Goal: Find specific page/section: Find specific page/section

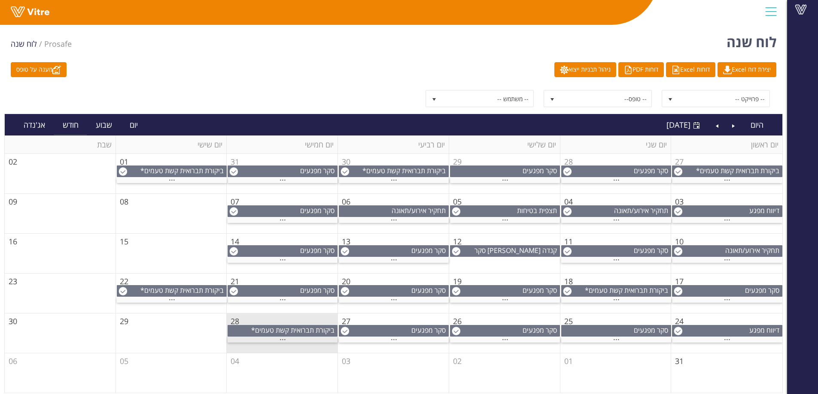
click at [279, 340] on div "..." at bounding box center [282, 340] width 110 height 6
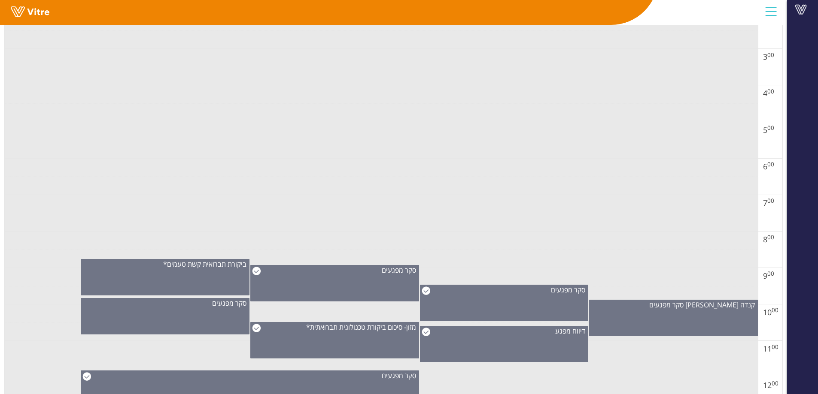
scroll to position [343, 0]
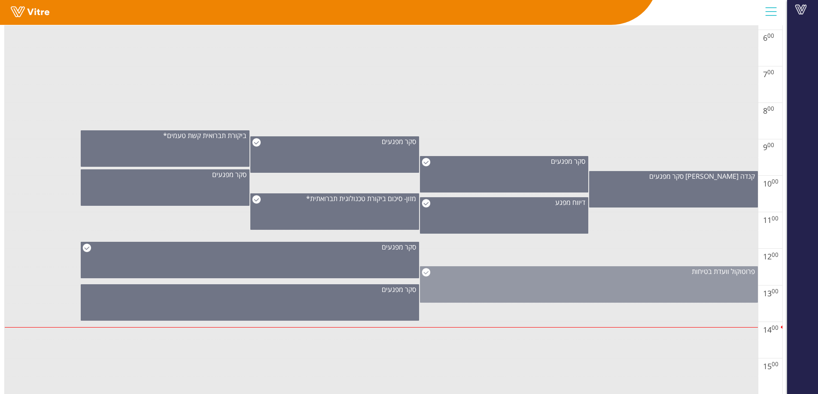
click at [482, 296] on div "פרוטוקול וועדת בטיחות" at bounding box center [589, 285] width 338 height 36
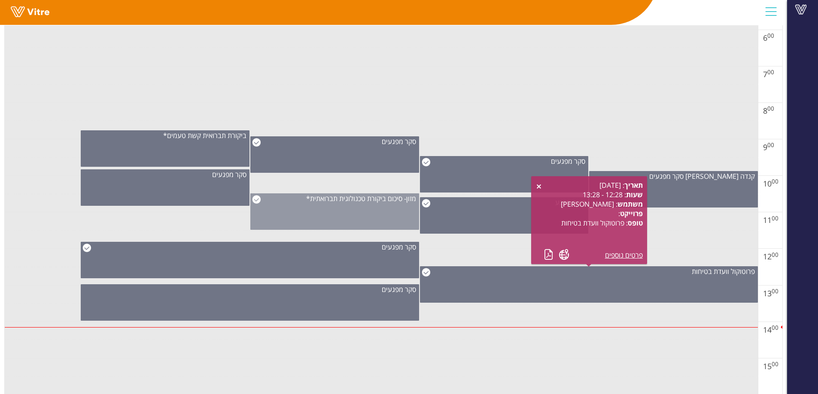
click at [366, 220] on div "מזון- סיכום ביקורת טכנולוגית תברואתית*" at bounding box center [334, 212] width 169 height 36
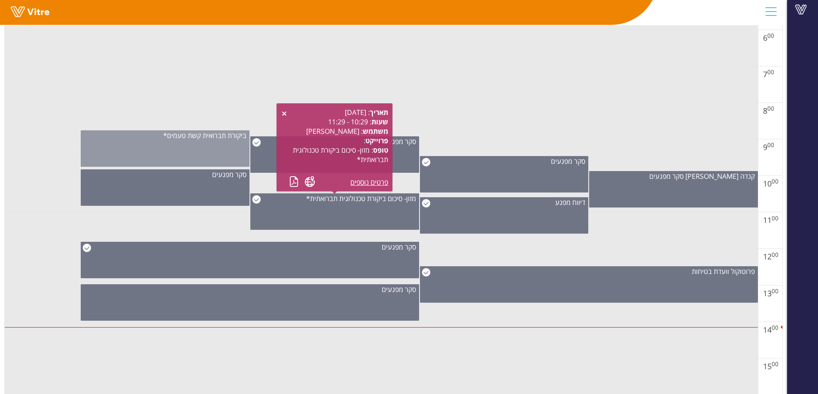
click at [183, 154] on div "ביקורת תברואית קשת טעמים*" at bounding box center [165, 148] width 169 height 36
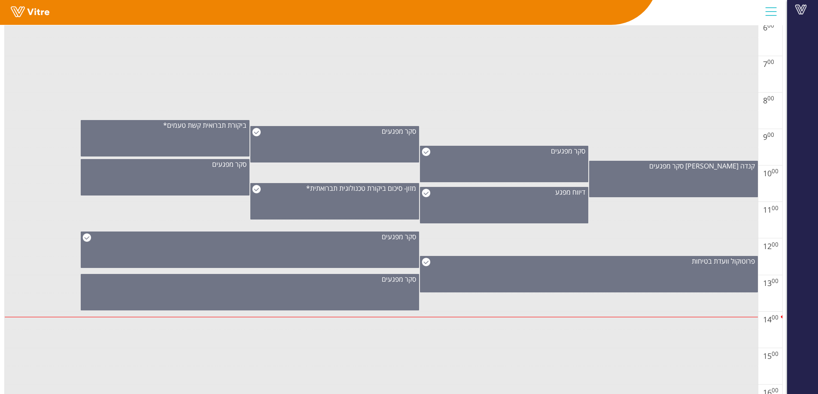
scroll to position [258, 0]
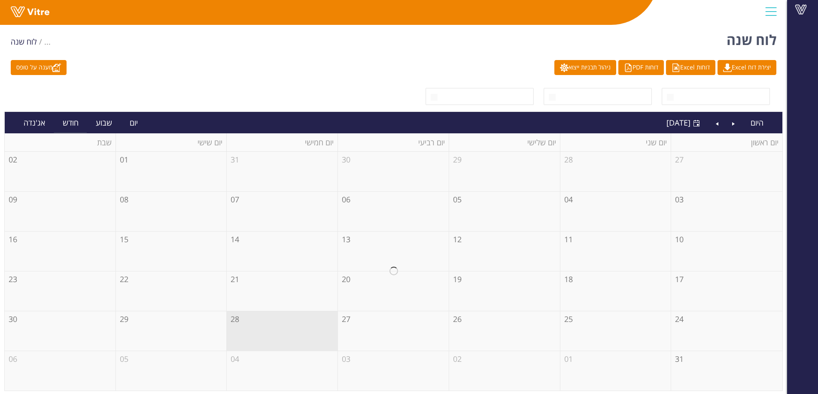
scroll to position [3, 0]
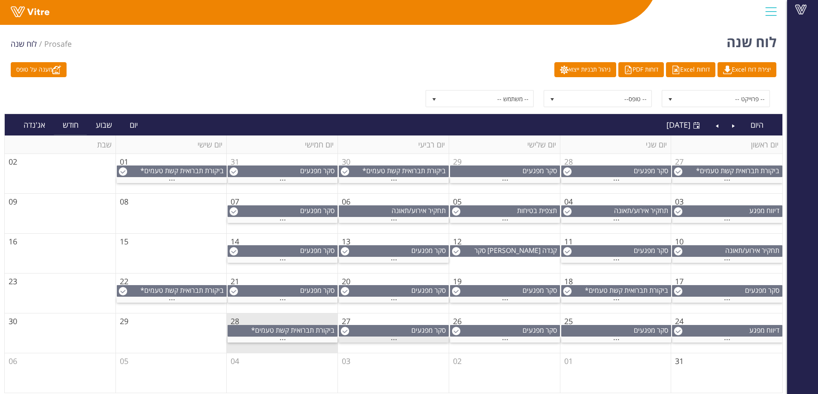
click at [400, 339] on div "..." at bounding box center [394, 340] width 110 height 6
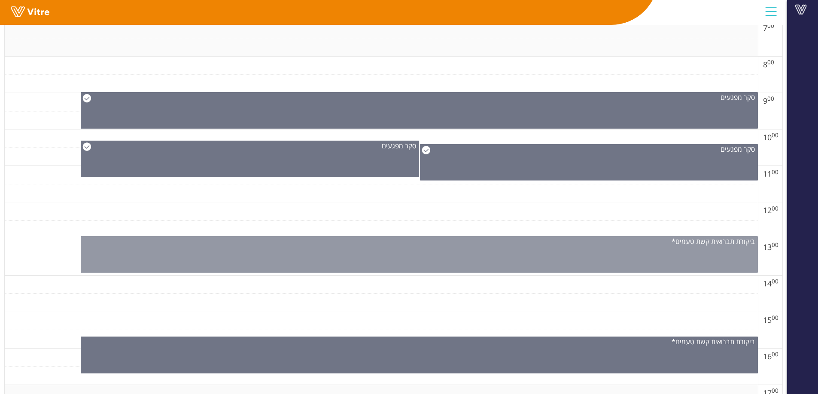
scroll to position [429, 0]
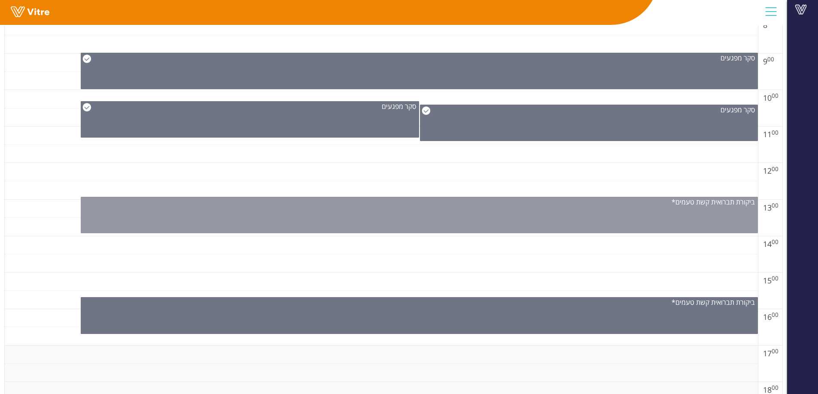
click at [631, 224] on div "ביקורת תברואית קשת טעמים*" at bounding box center [419, 215] width 677 height 36
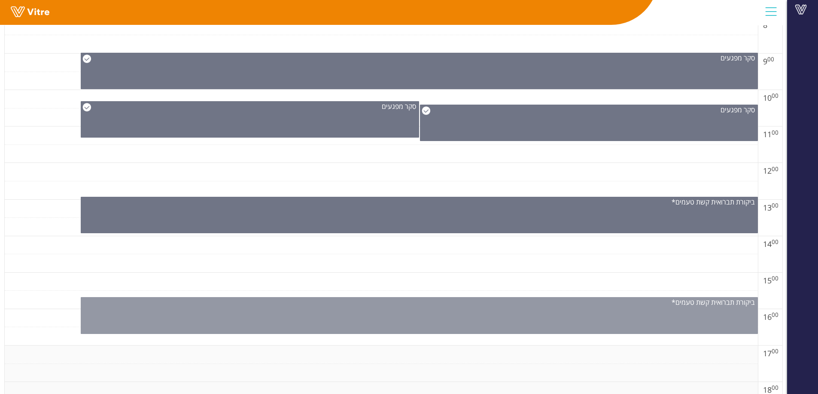
click at [480, 323] on div "ביקורת תברואית קשת טעמים*" at bounding box center [419, 315] width 677 height 37
